Goal: Navigation & Orientation: Find specific page/section

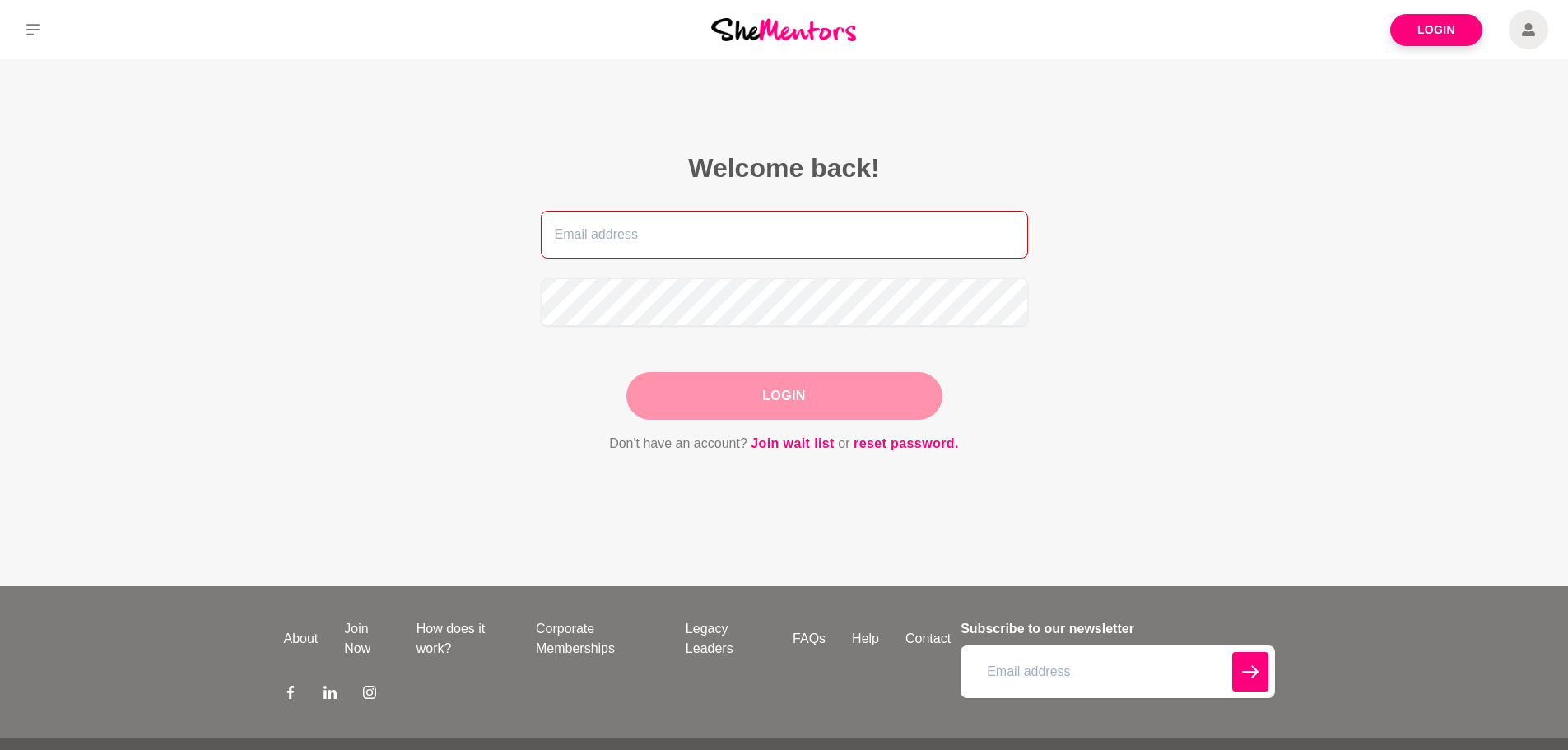
type input "sonyagoldenberg@gmail.com"
click at [703, 387] on div "Login" at bounding box center [784, 396] width 316 height 48
click at [738, 393] on button "Login" at bounding box center [784, 396] width 316 height 48
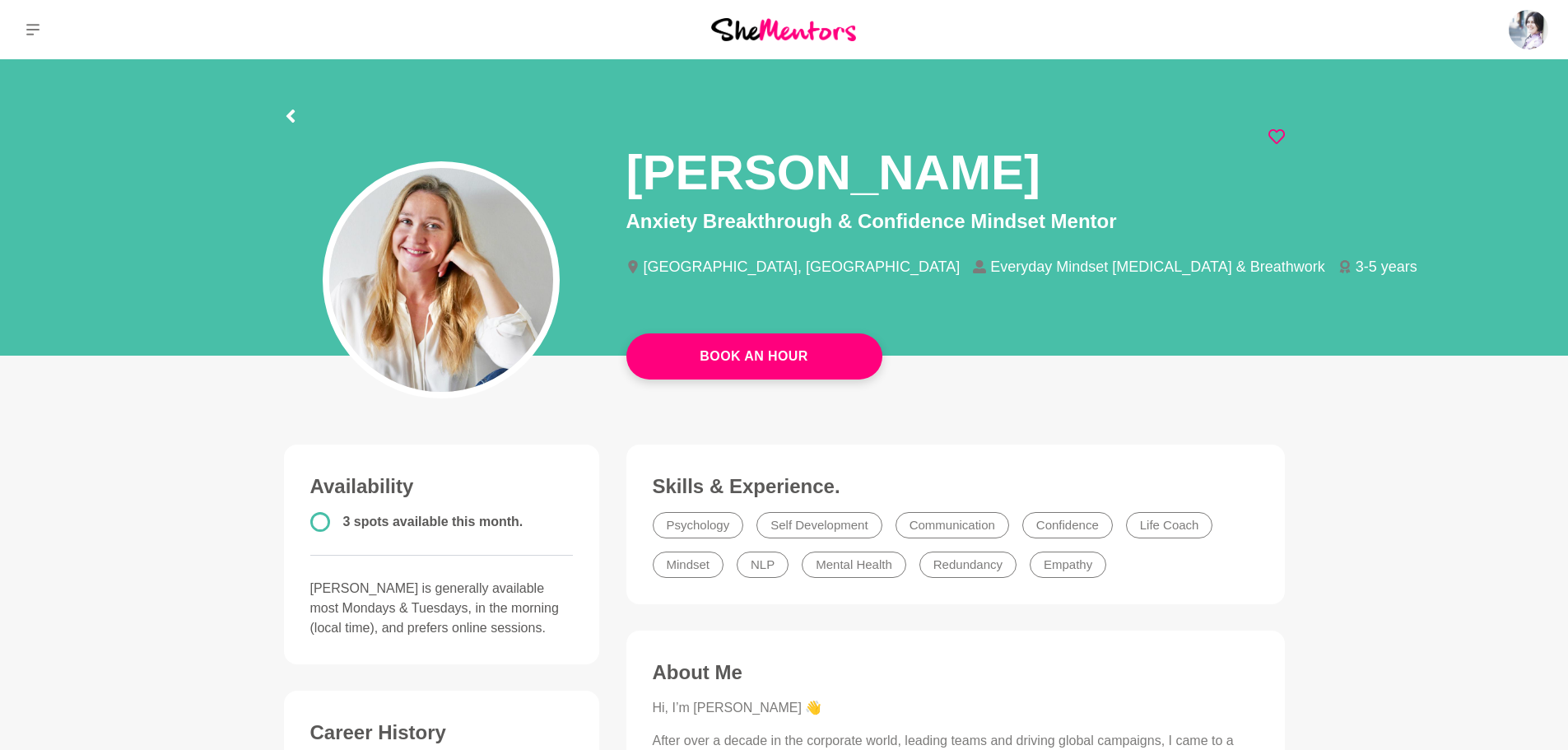
click at [1273, 138] on icon at bounding box center [1276, 136] width 16 height 16
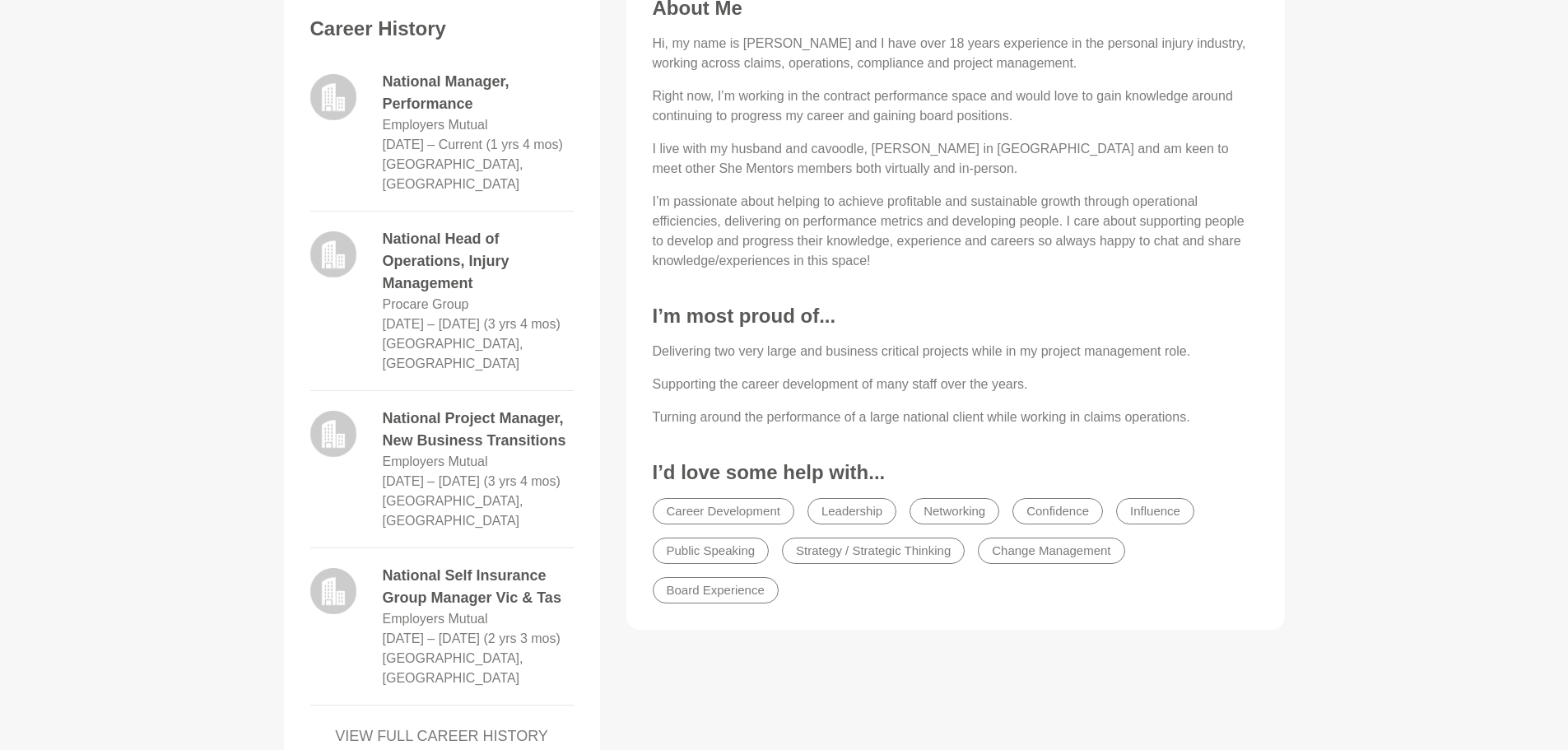
scroll to position [823, 0]
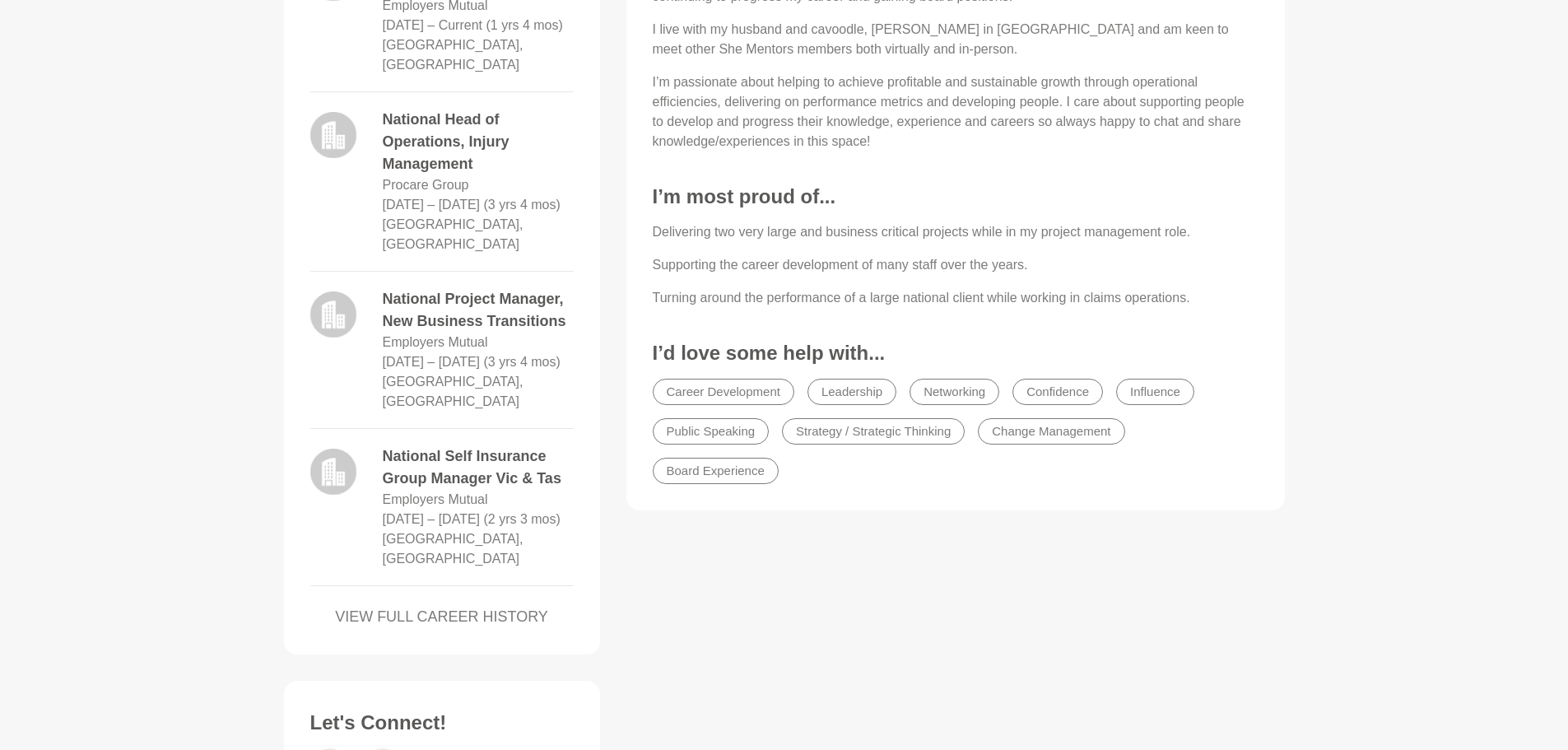
click at [488, 616] on link "VIEW FULL CAREER HISTORY" at bounding box center [442, 617] width 263 height 22
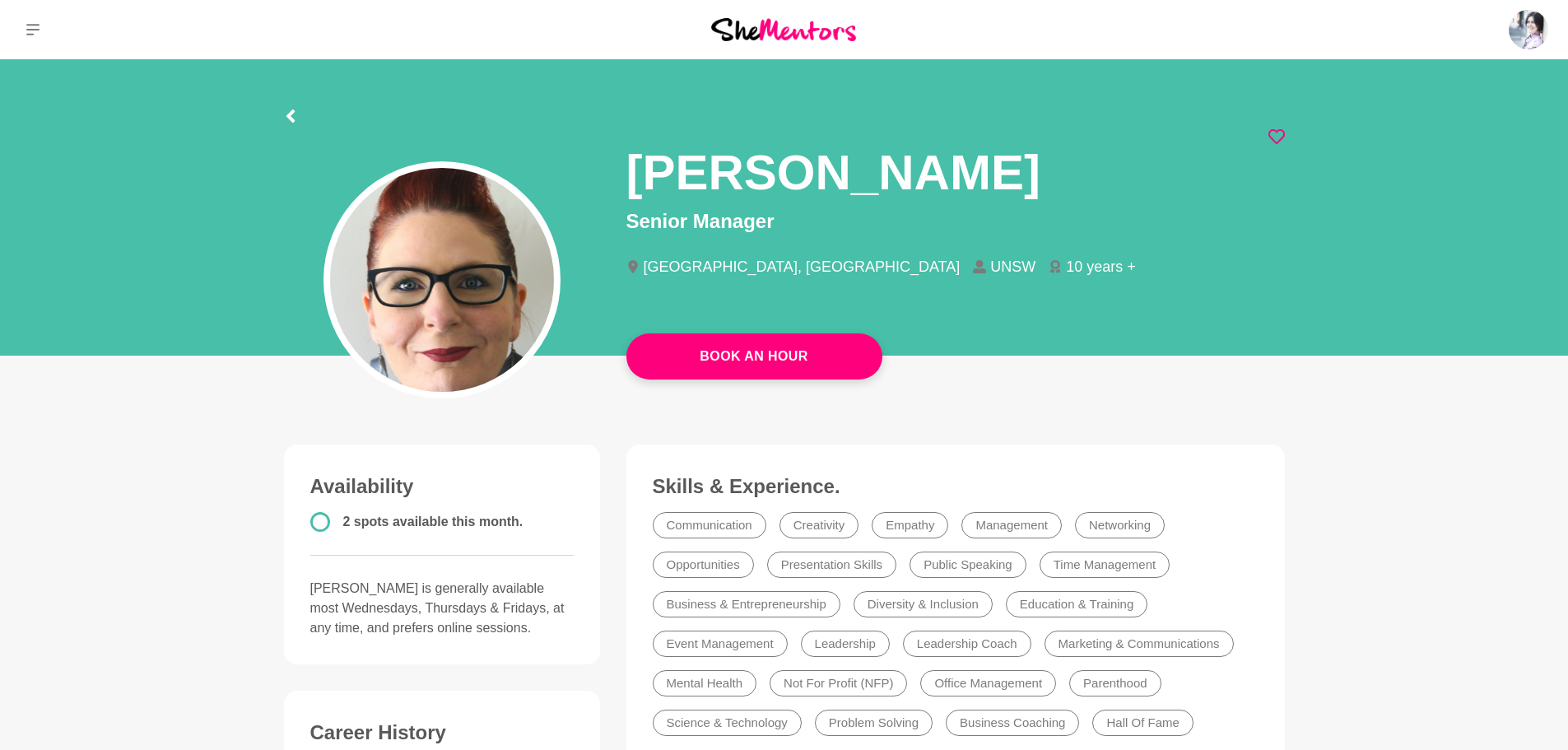
click at [1280, 134] on icon at bounding box center [1276, 136] width 16 height 16
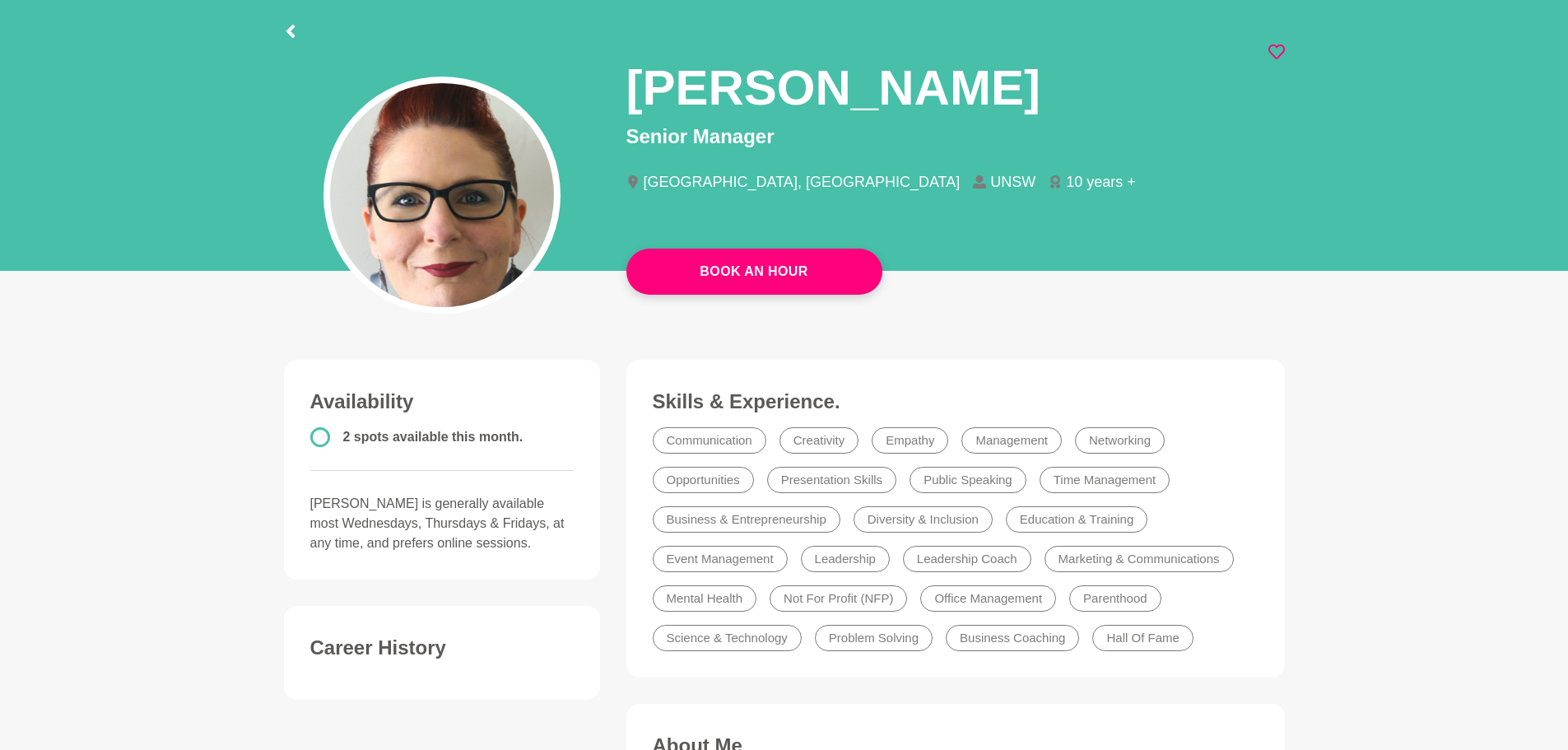
scroll to position [82, 0]
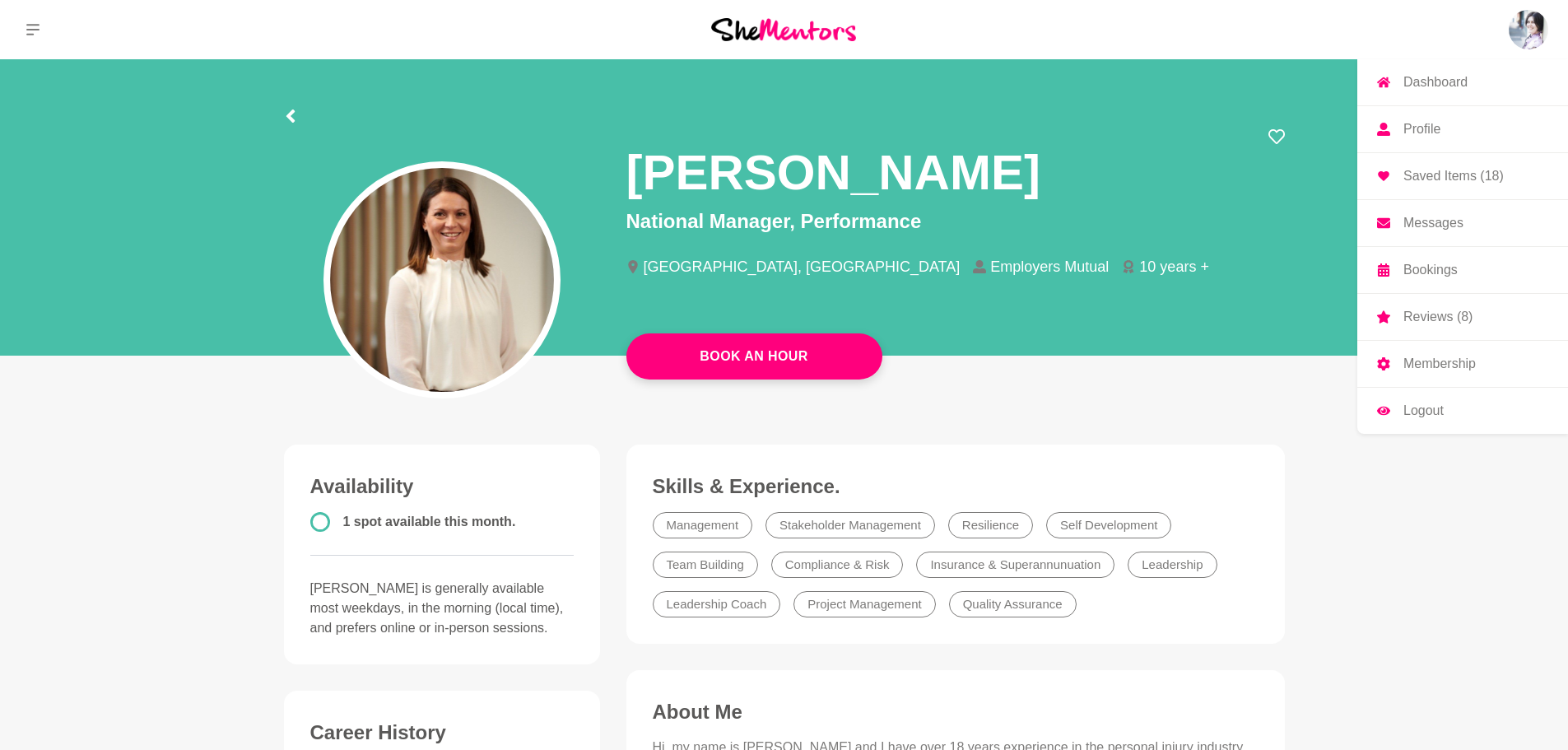
click at [1522, 46] on img at bounding box center [1529, 30] width 39 height 39
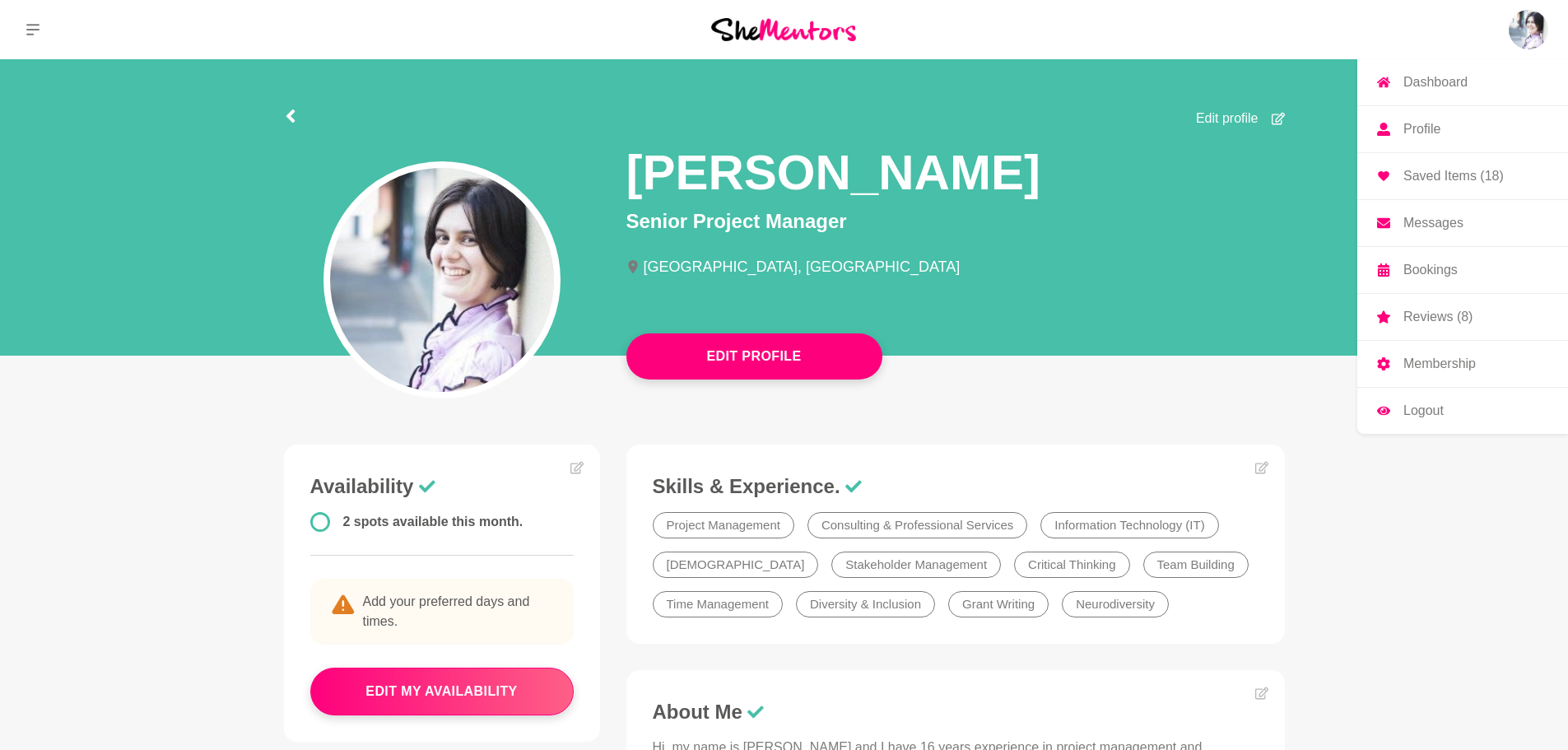
click at [1443, 167] on link "Saved Items (18)" at bounding box center [1463, 176] width 210 height 46
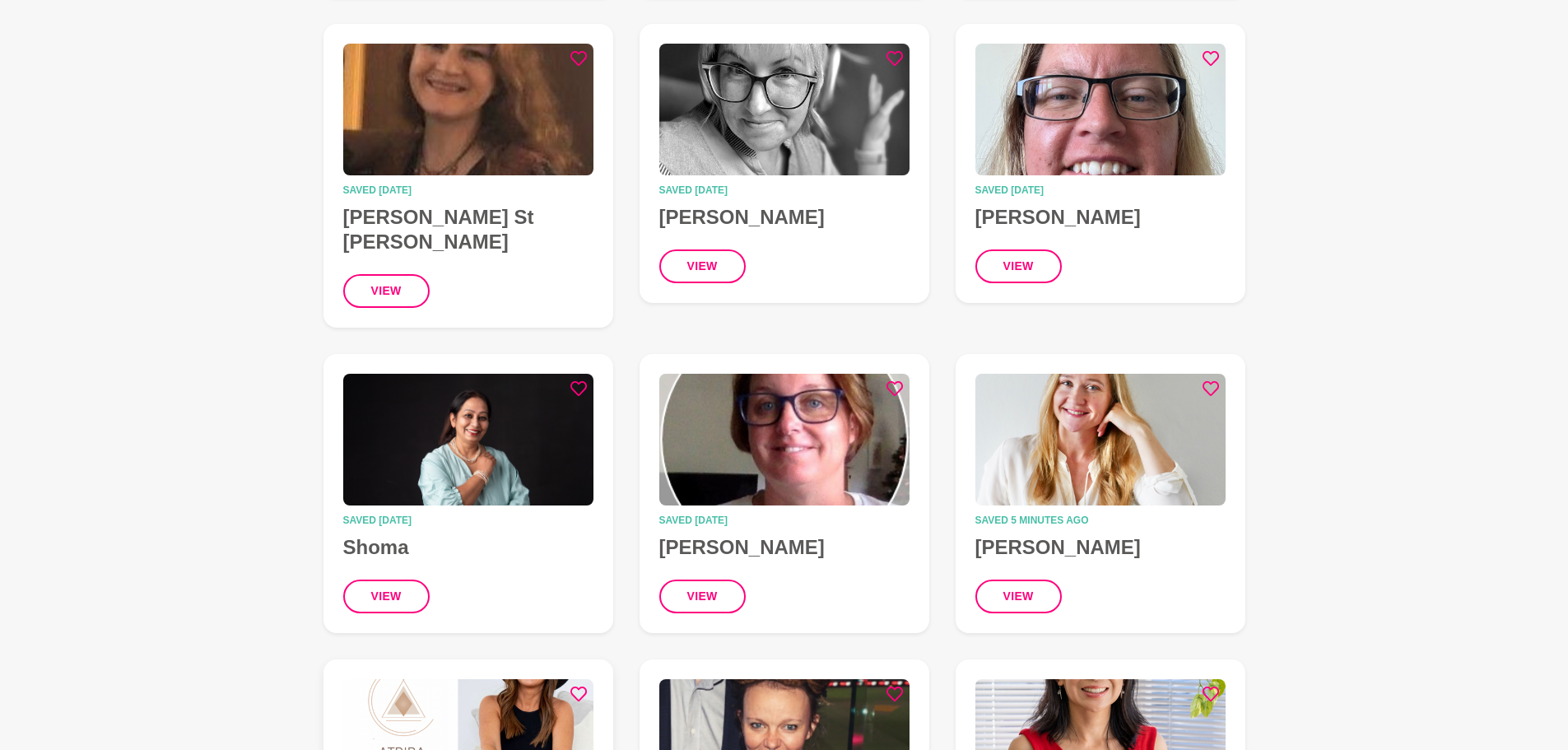
scroll to position [1316, 0]
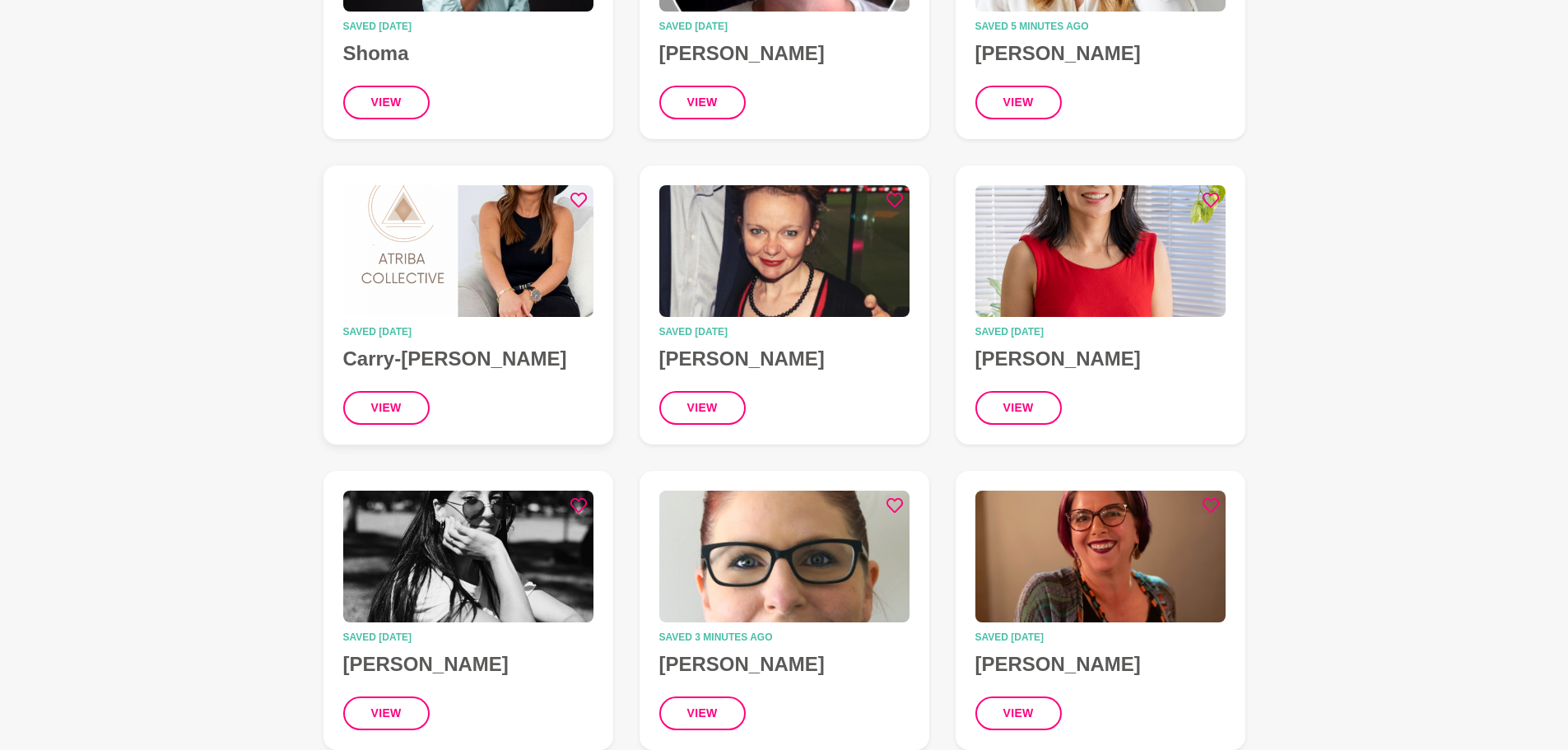
click at [504, 346] on h4 "Carry-Louise Hansell" at bounding box center [468, 358] width 250 height 25
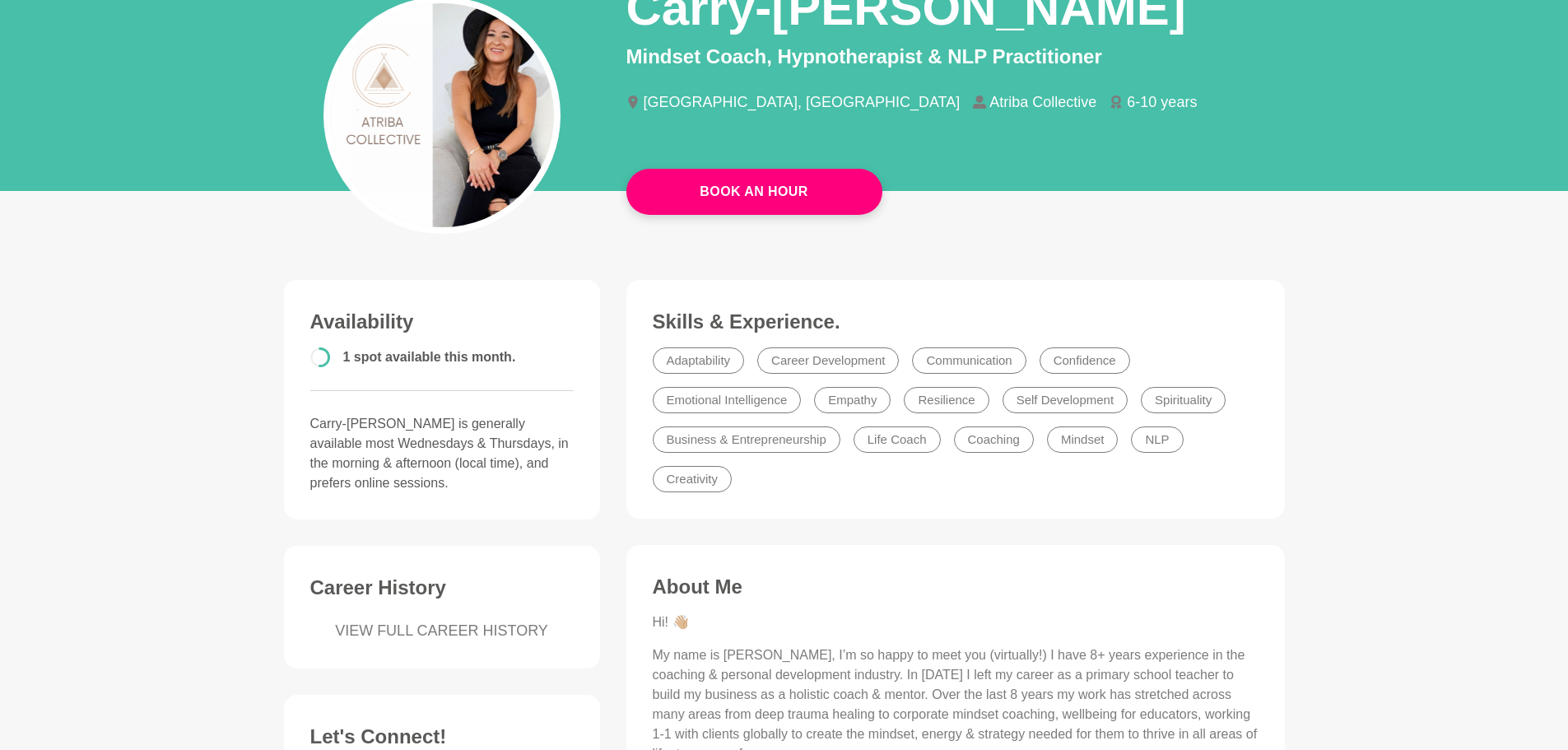
scroll to position [820, 0]
